Goal: Find specific page/section: Find specific page/section

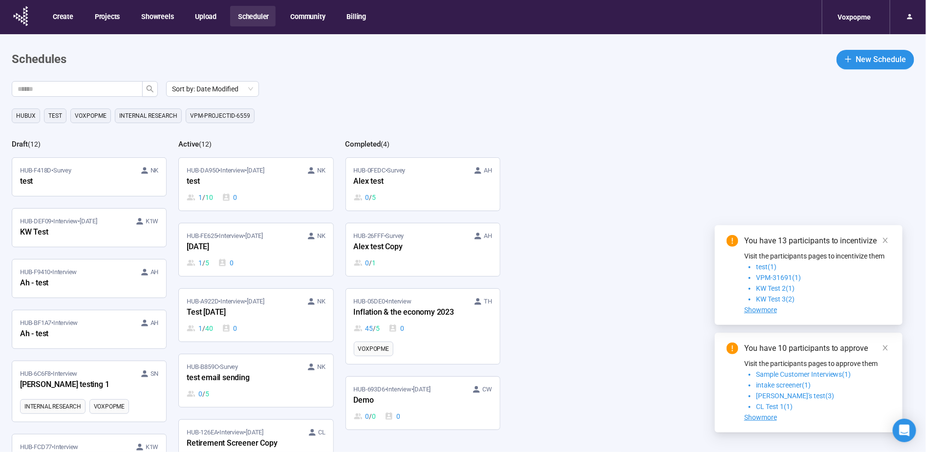
scroll to position [43, 0]
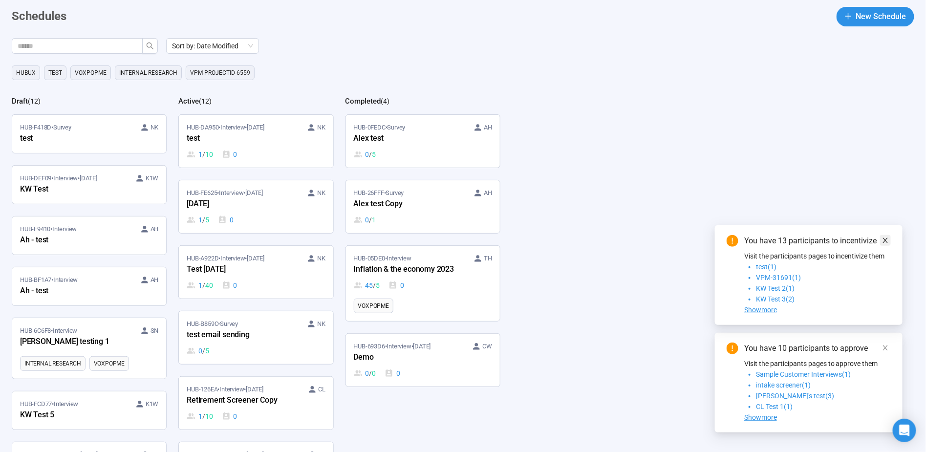
click at [886, 241] on icon "close" at bounding box center [885, 240] width 5 height 5
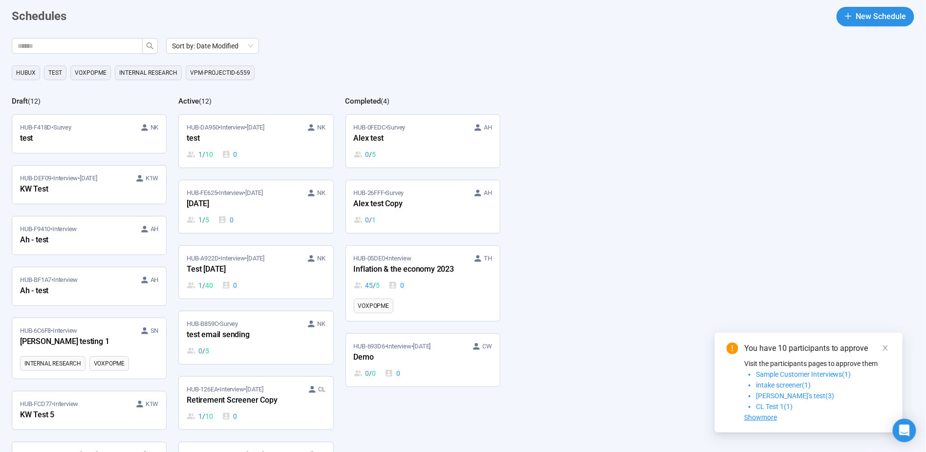
click at [886, 348] on icon "close" at bounding box center [885, 347] width 5 height 5
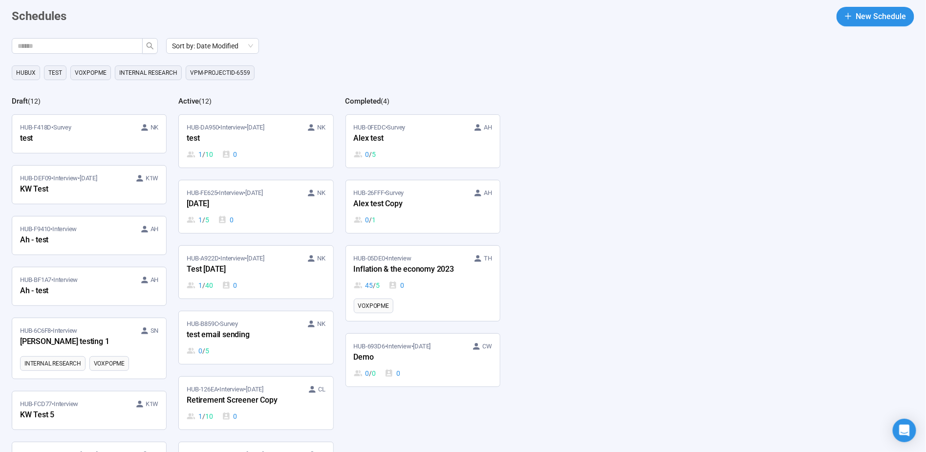
scroll to position [0, 0]
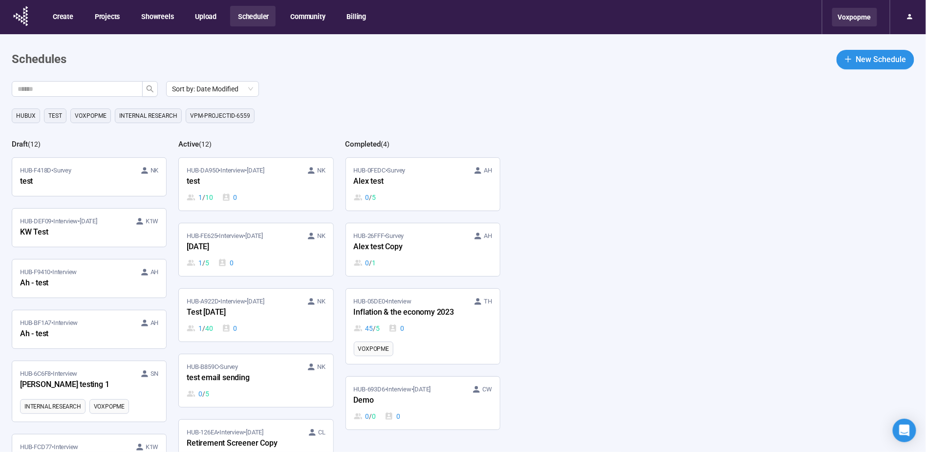
click at [847, 20] on div "Voxpopme" at bounding box center [854, 17] width 45 height 19
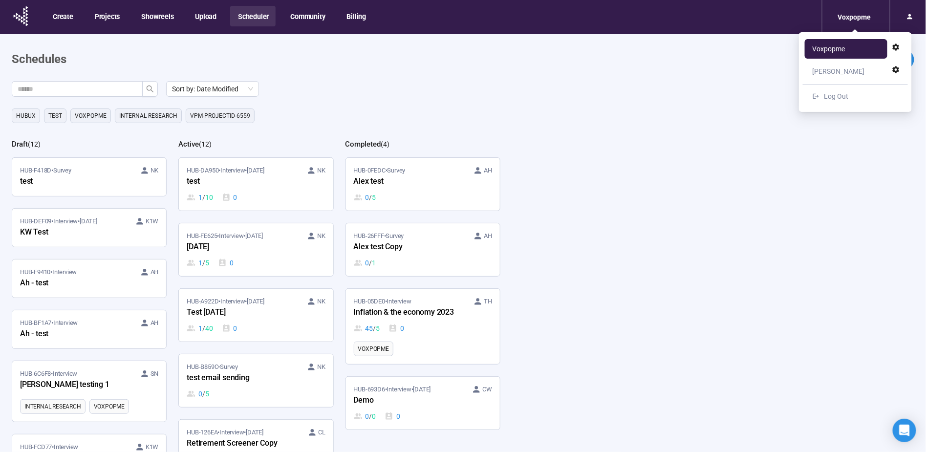
click at [689, 130] on div "Sort by: Date Modified HubUX Test Voxpopme Internal Research VPM-projectID-6559…" at bounding box center [469, 288] width 914 height 415
